Goal: Transaction & Acquisition: Purchase product/service

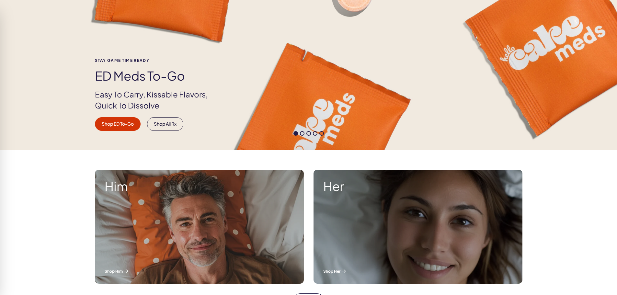
scroll to position [65, 0]
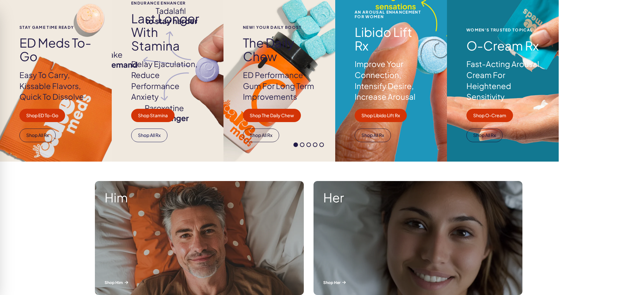
click at [104, 16] on div "Stay Game time ready ED Meds to-go Easy To Carry, Kissable Flavors, Quick To Di…" at bounding box center [56, 64] width 112 height 196
click at [40, 142] on div at bounding box center [308, 146] width 617 height 8
click at [293, 142] on span at bounding box center [295, 144] width 5 height 5
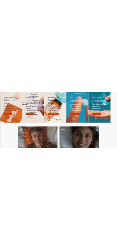
scroll to position [32, 0]
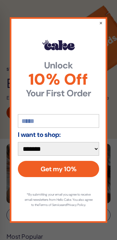
click at [101, 21] on button "×" at bounding box center [101, 22] width 4 height 6
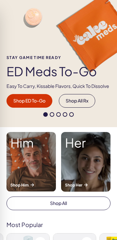
scroll to position [194, 0]
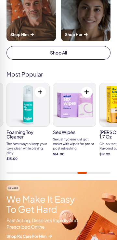
click at [41, 92] on button at bounding box center [40, 91] width 11 height 11
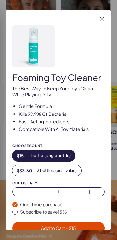
click at [63, 228] on span "Add to Cart - $ 15" at bounding box center [58, 228] width 35 height 6
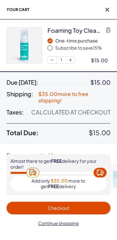
click at [108, 8] on icon "button" at bounding box center [107, 10] width 4 height 4
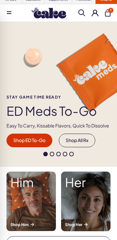
scroll to position [0, 0]
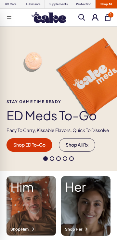
click at [107, 20] on button "1" at bounding box center [108, 17] width 6 height 7
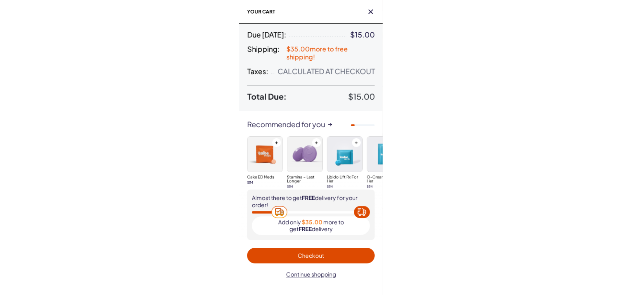
scroll to position [66, 0]
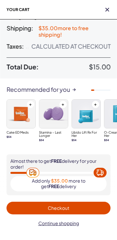
click at [107, 9] on icon "button" at bounding box center [107, 10] width 4 height 4
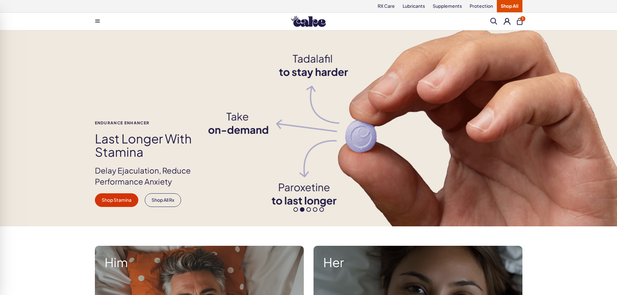
click at [518, 21] on button "1" at bounding box center [520, 21] width 6 height 7
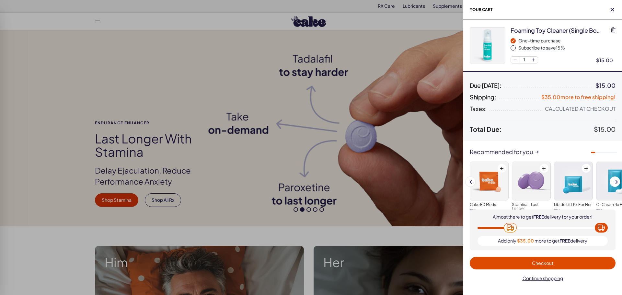
click at [539, 259] on button "Checkout" at bounding box center [543, 263] width 146 height 13
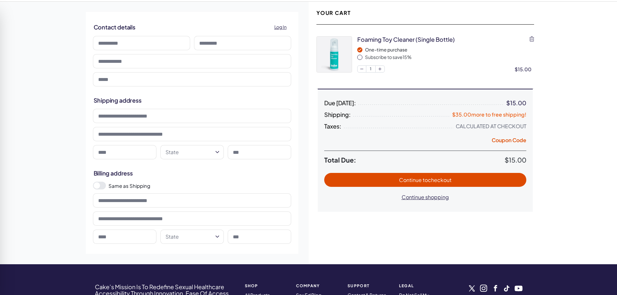
scroll to position [32, 0]
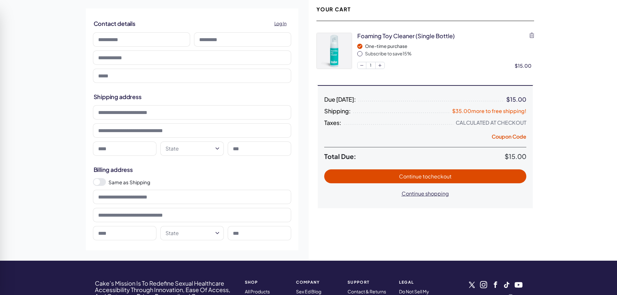
click at [151, 198] on input at bounding box center [192, 197] width 198 height 14
click at [159, 214] on input at bounding box center [192, 215] width 198 height 14
click at [171, 196] on input at bounding box center [192, 197] width 198 height 14
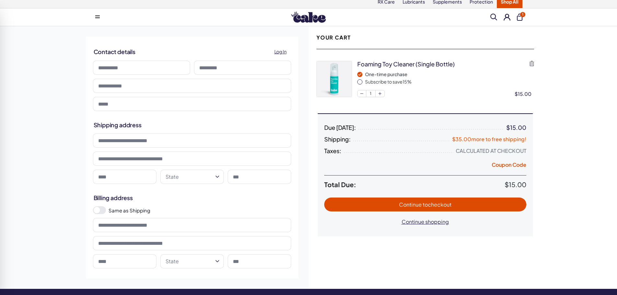
scroll to position [0, 0]
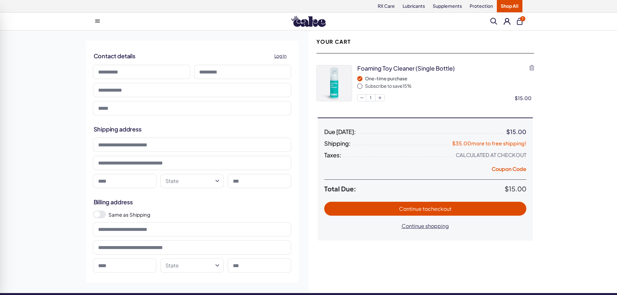
click at [196, 164] on input at bounding box center [192, 163] width 198 height 14
click at [211, 239] on div at bounding box center [192, 247] width 202 height 18
click at [208, 244] on input at bounding box center [192, 247] width 198 height 14
click at [402, 211] on span "Continue to checkout" at bounding box center [425, 208] width 52 height 7
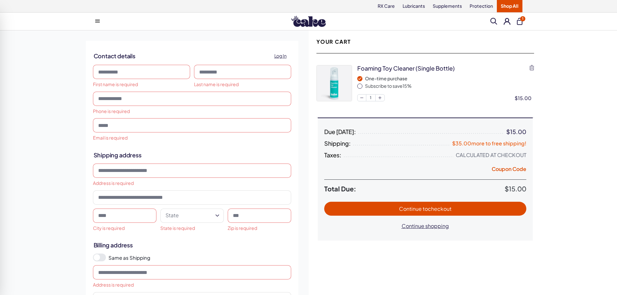
click at [146, 74] on input at bounding box center [141, 72] width 97 height 14
click at [155, 162] on div "Address is required" at bounding box center [192, 175] width 202 height 27
click at [154, 168] on input at bounding box center [192, 171] width 198 height 14
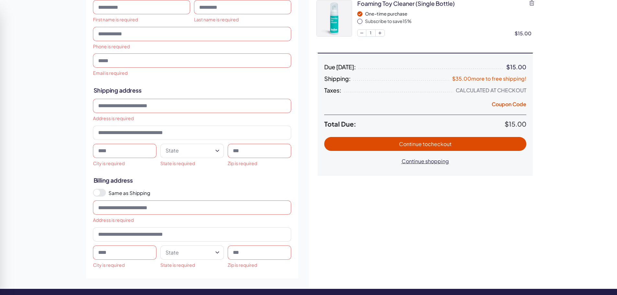
click at [160, 200] on div "Address is required" at bounding box center [192, 212] width 202 height 27
click at [160, 205] on input at bounding box center [192, 207] width 198 height 14
click at [143, 108] on input at bounding box center [192, 106] width 198 height 14
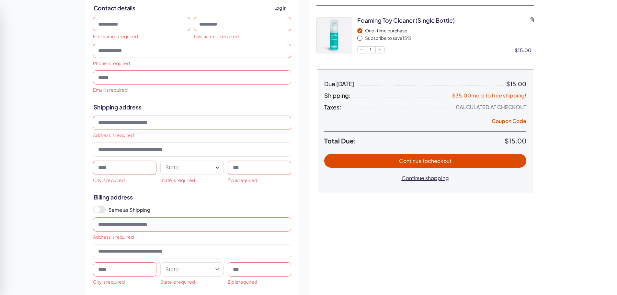
scroll to position [0, 0]
